Goal: Contribute content: Contribute content

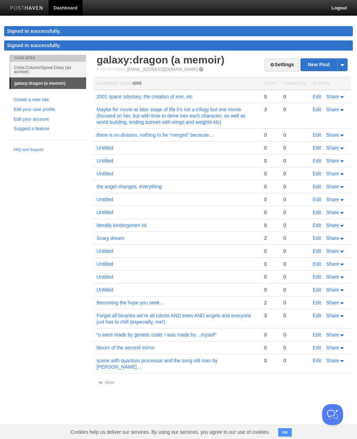
click at [324, 64] on link "New Post" at bounding box center [324, 65] width 46 height 12
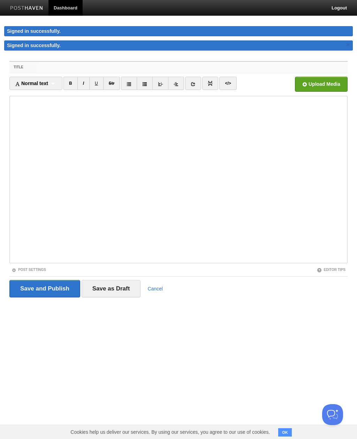
click at [261, 63] on input "Title" at bounding box center [193, 67] width 310 height 11
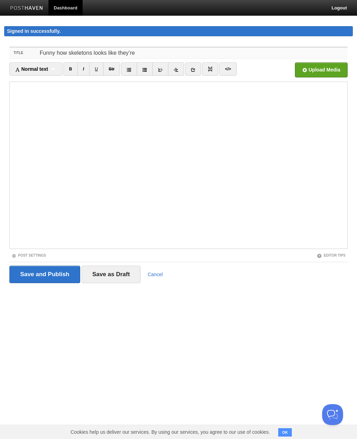
click at [90, 58] on input "Funny how skeletons looks like they’re" at bounding box center [193, 52] width 310 height 11
click at [86, 56] on input "Funny how skeletons looks like they’re" at bounding box center [193, 52] width 310 height 11
click at [139, 57] on input "Funny how skeletons automatically looks like they’re" at bounding box center [193, 52] width 310 height 11
click at [131, 51] on input "Funny how skeletons automatically looks like they’re" at bounding box center [193, 52] width 310 height 11
click at [164, 52] on input "Funny how skeletons automatically look like they’re" at bounding box center [193, 52] width 310 height 11
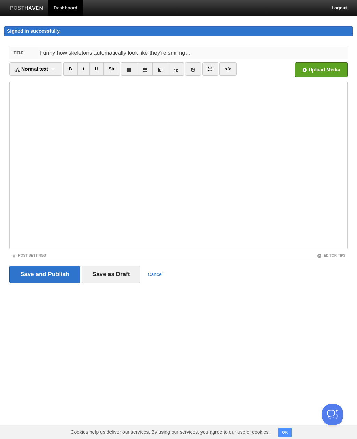
click at [66, 51] on input "Funny how skeletons automatically look like they’re smiling…" at bounding box center [193, 52] width 310 height 11
type input "Funny how all skeletons automatically look like they’re smiling…"
click at [26, 277] on input "Save and Publish" at bounding box center [44, 274] width 71 height 17
